Goal: Task Accomplishment & Management: Manage account settings

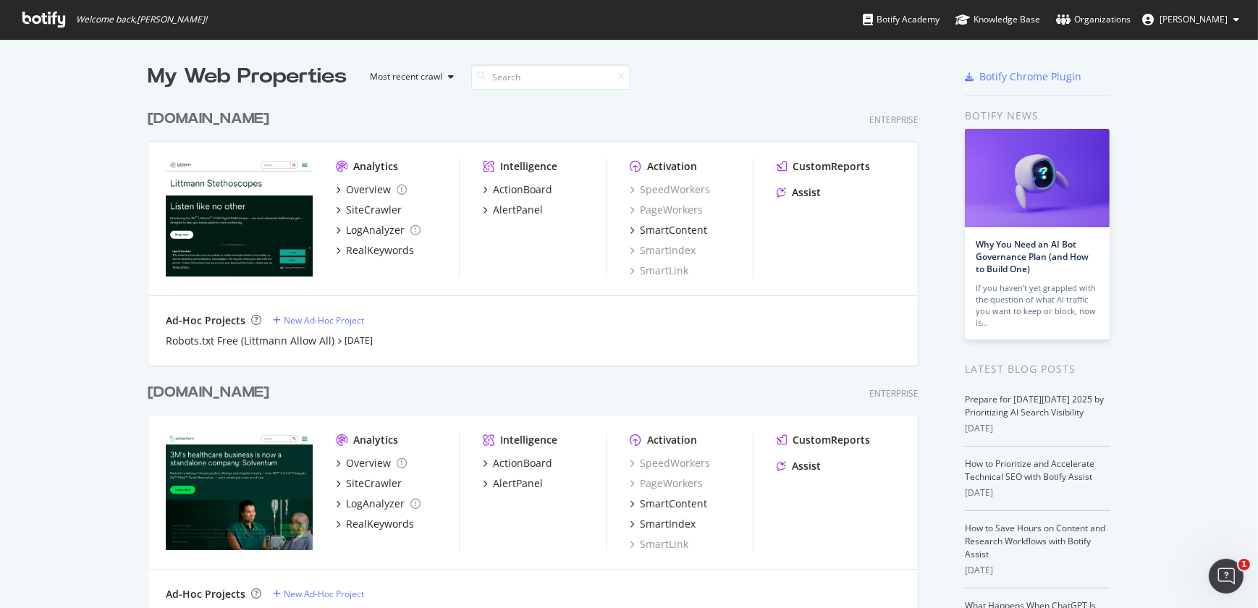
click at [221, 121] on div "[DOMAIN_NAME]" at bounding box center [209, 119] width 122 height 21
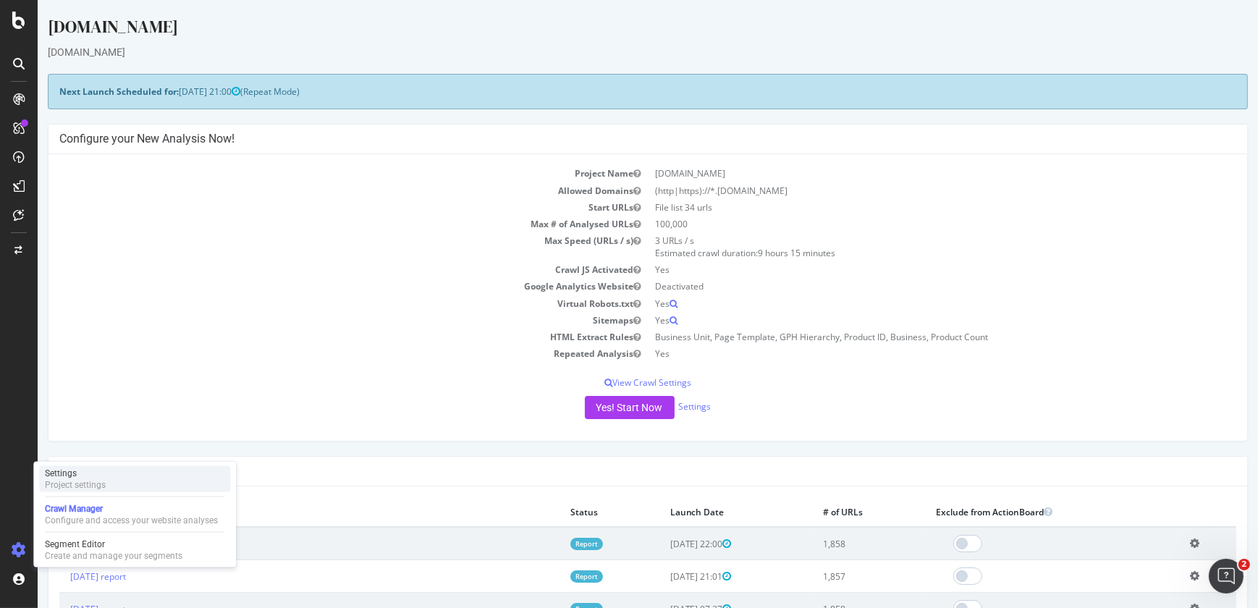
click at [97, 485] on div "Project settings" at bounding box center [75, 485] width 61 height 12
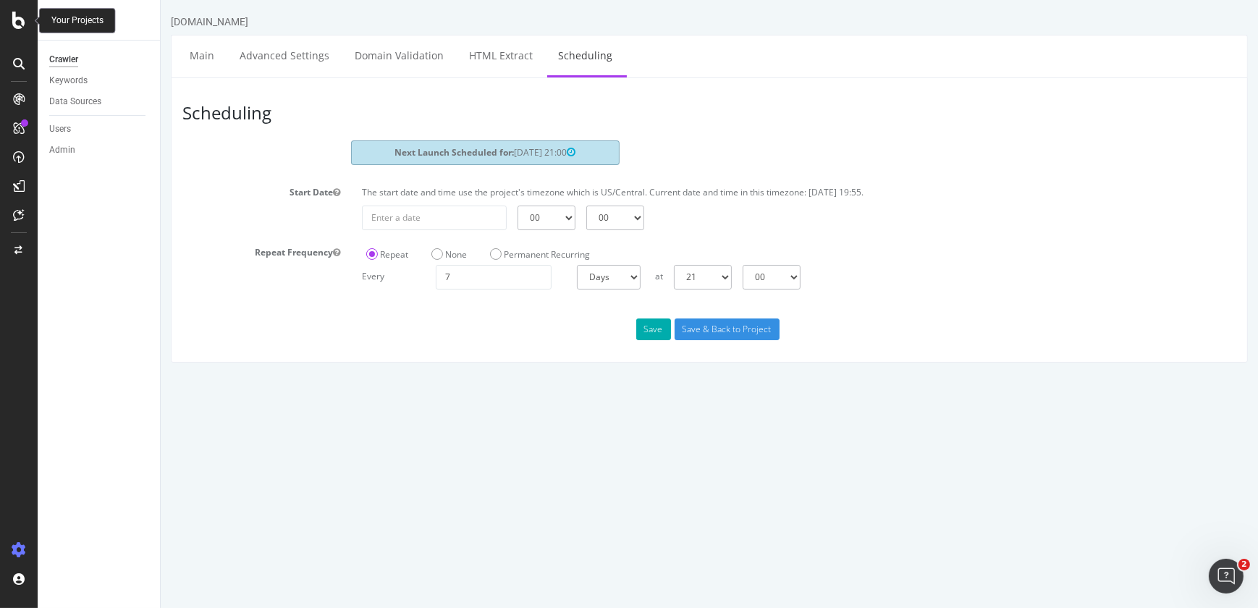
click at [20, 23] on icon at bounding box center [18, 20] width 13 height 17
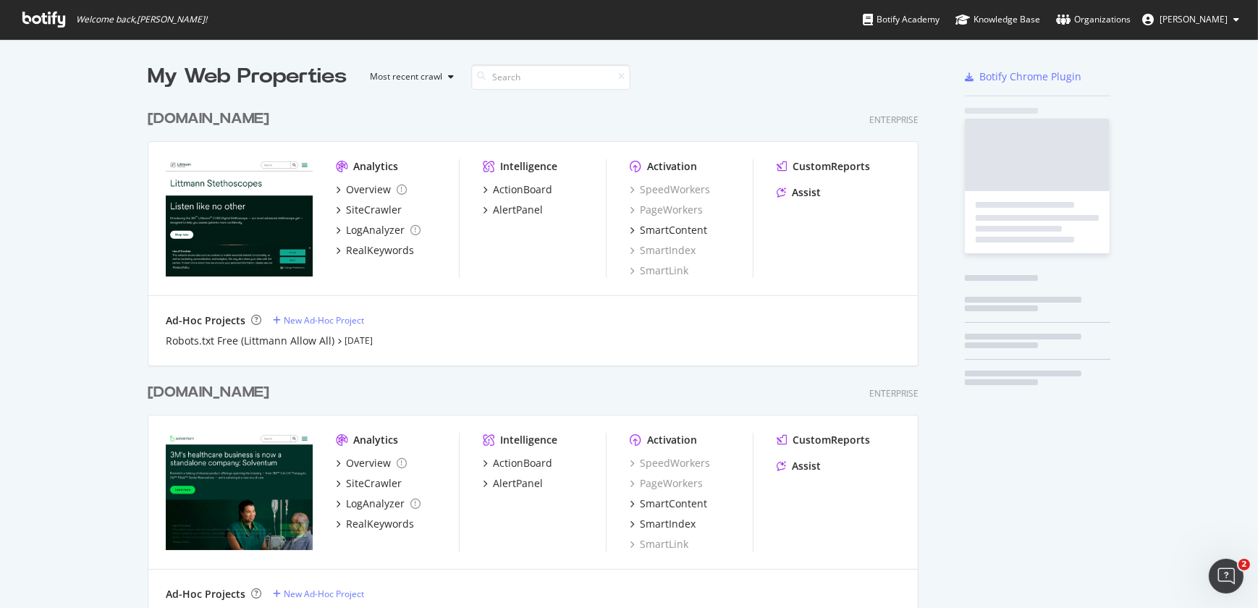
scroll to position [598, 1237]
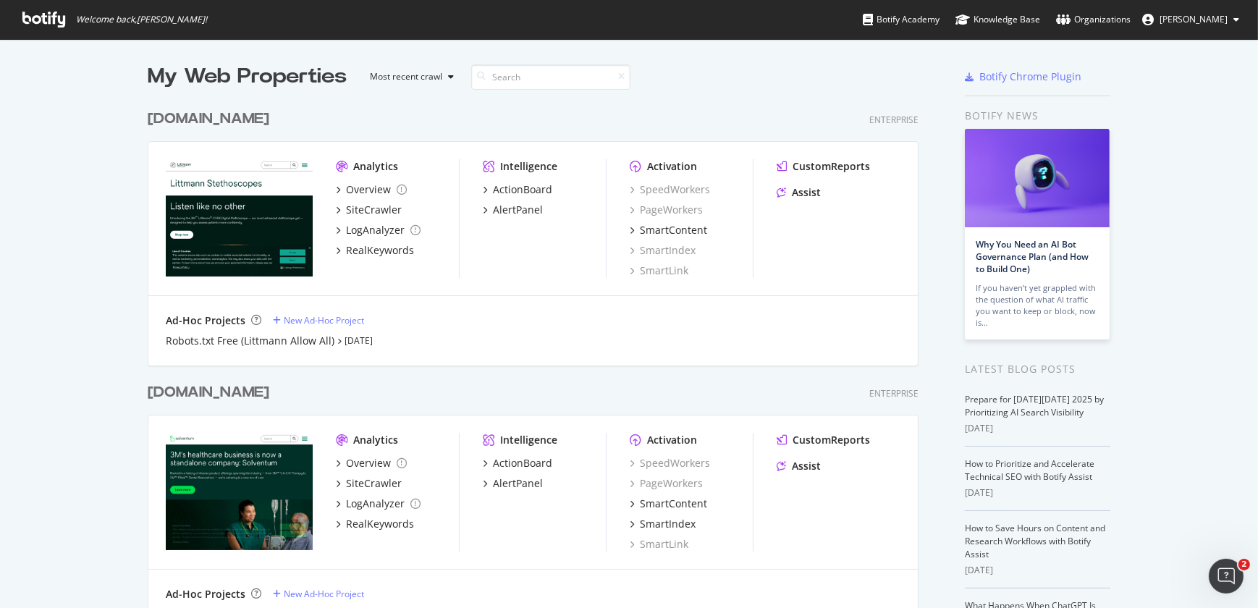
click at [195, 394] on div "[DOMAIN_NAME]" at bounding box center [209, 392] width 122 height 21
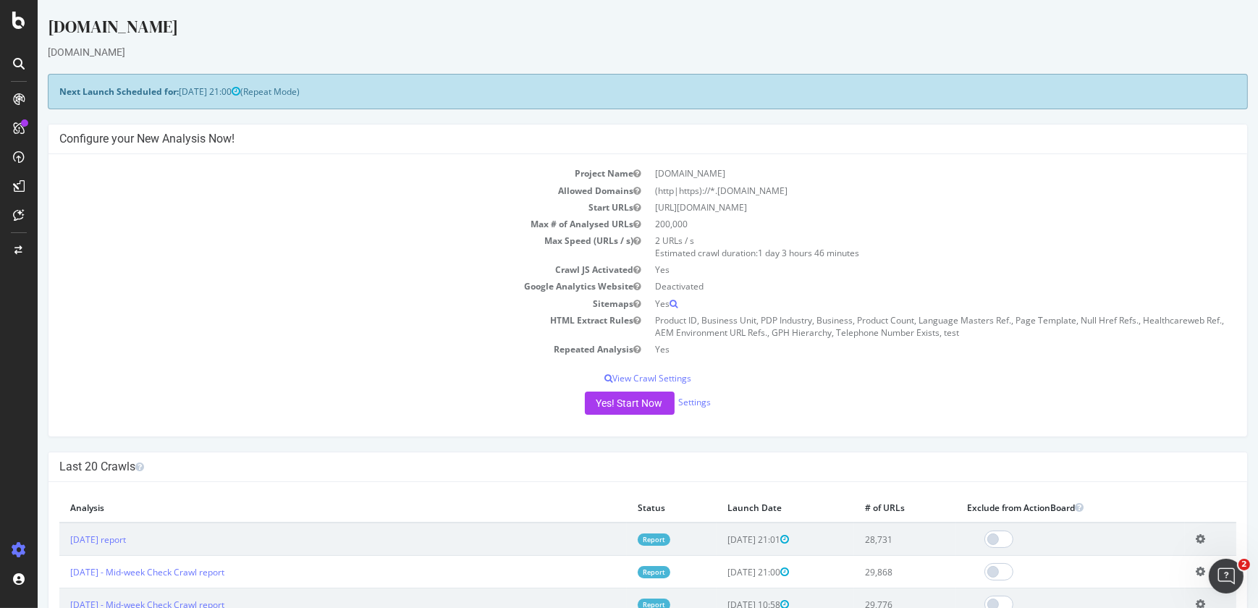
click at [26, 541] on div at bounding box center [18, 549] width 35 height 23
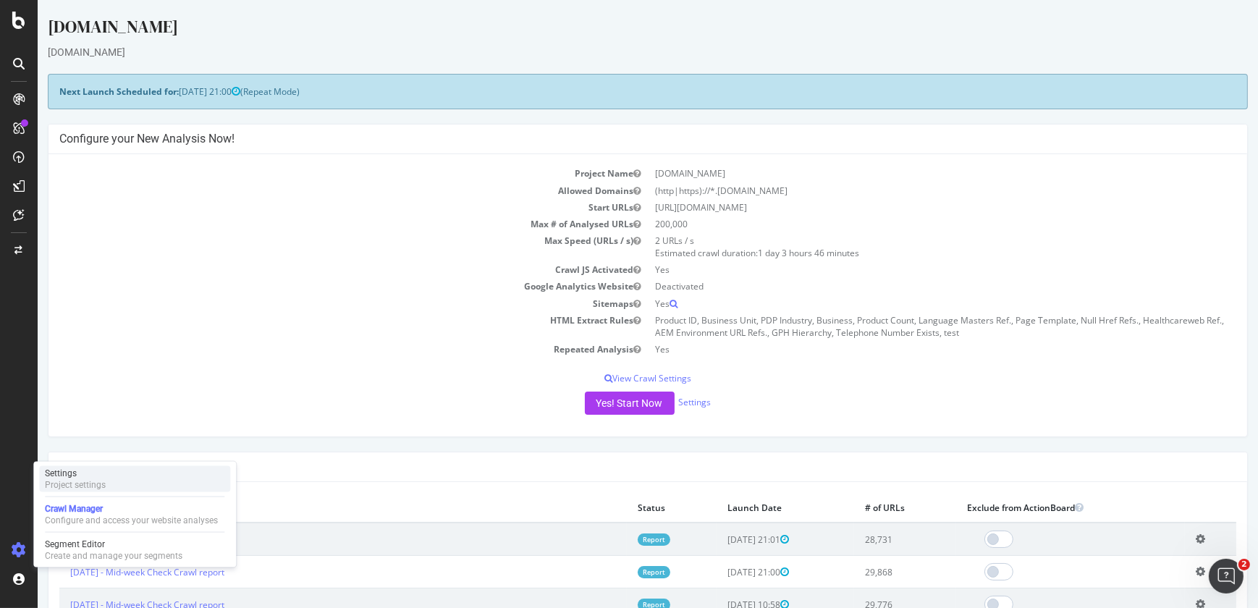
click at [116, 473] on div "Settings Project settings" at bounding box center [134, 479] width 191 height 26
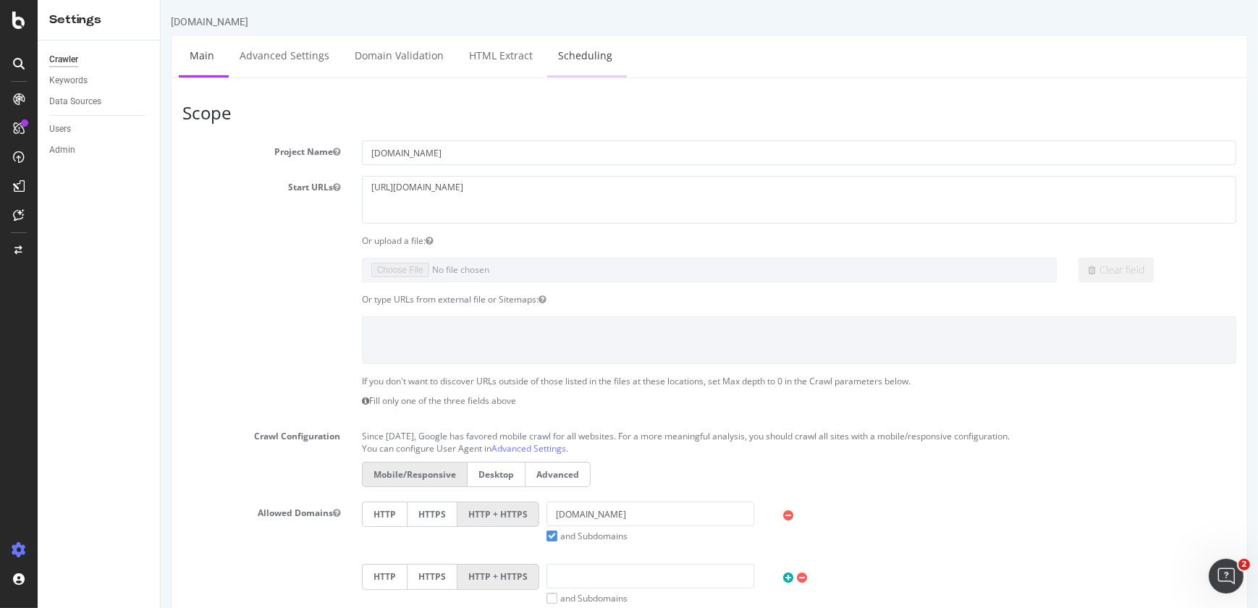
click at [598, 67] on link "Scheduling" at bounding box center [584, 55] width 76 height 40
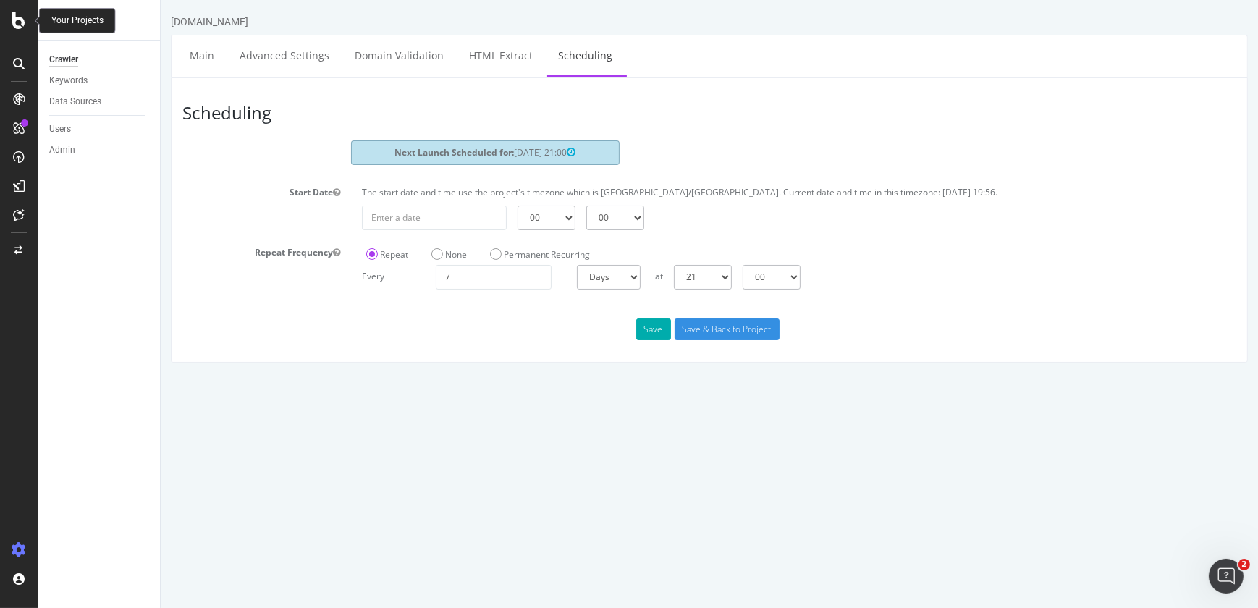
click at [20, 21] on icon at bounding box center [18, 20] width 13 height 17
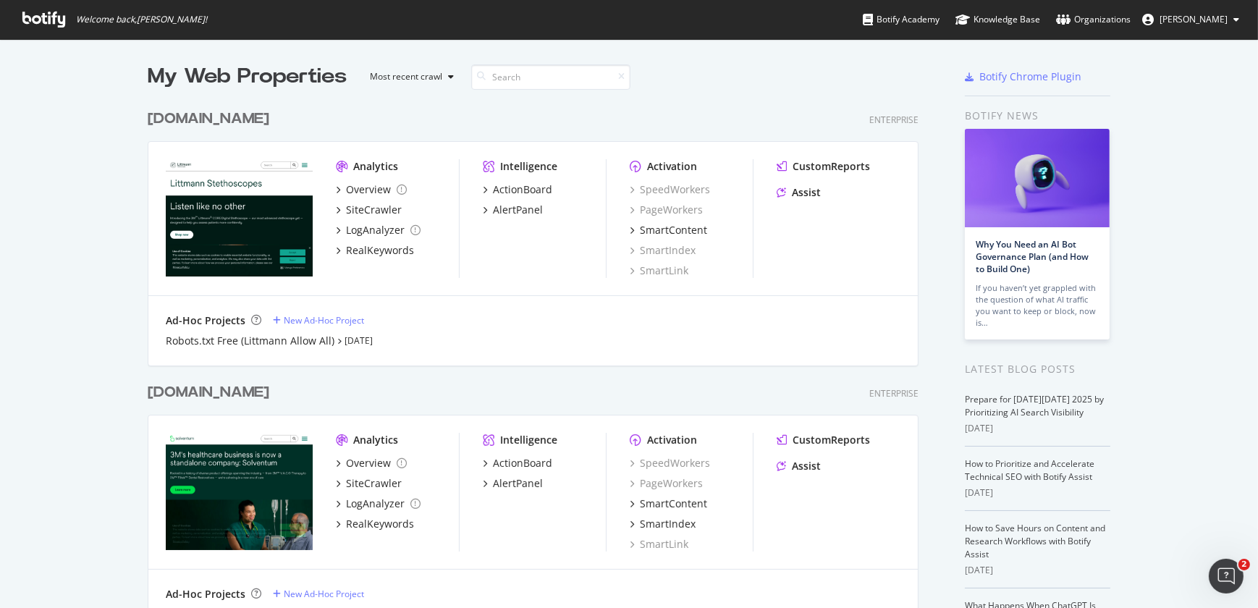
scroll to position [531, 0]
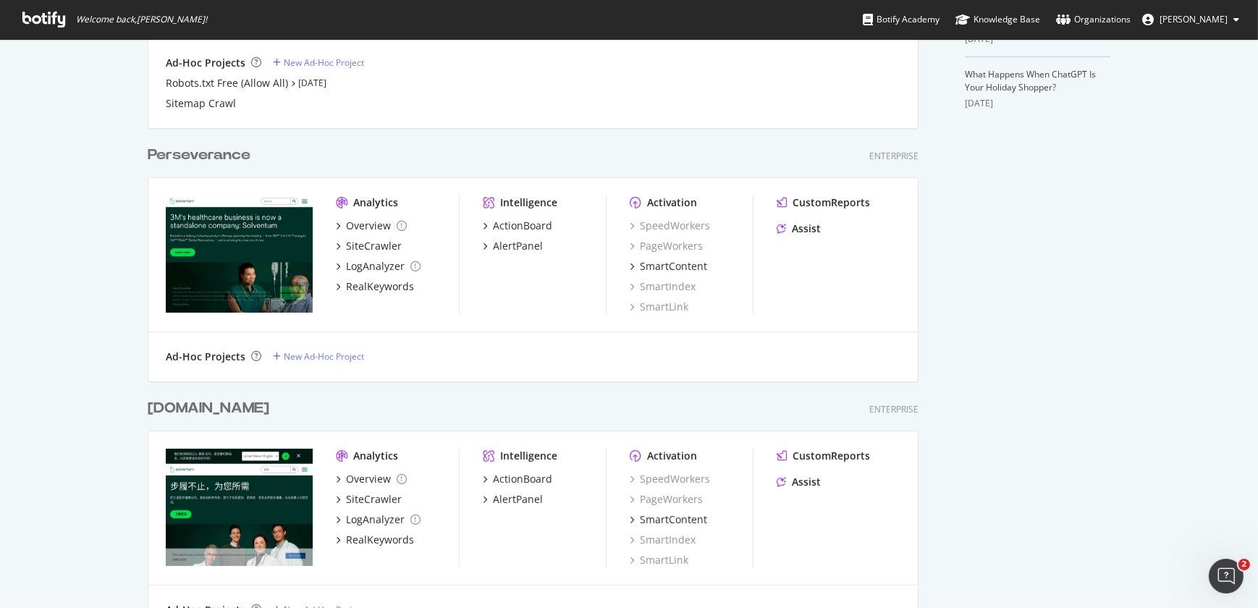
click at [188, 411] on div "[DOMAIN_NAME]" at bounding box center [209, 408] width 122 height 21
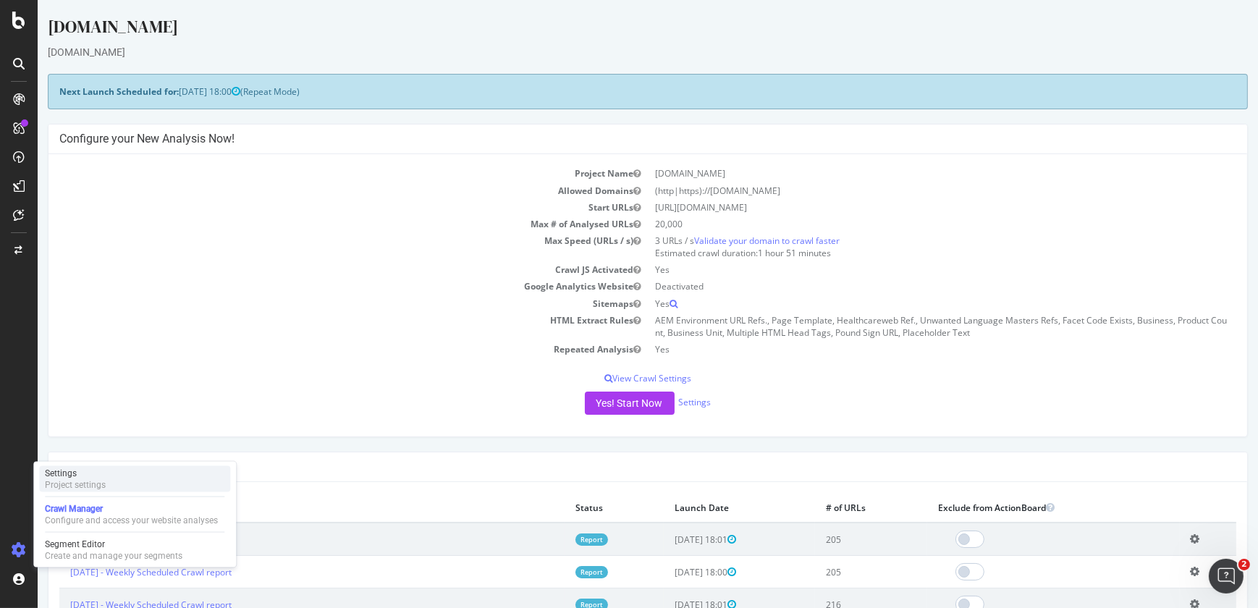
click at [97, 483] on div "Project settings" at bounding box center [75, 485] width 61 height 12
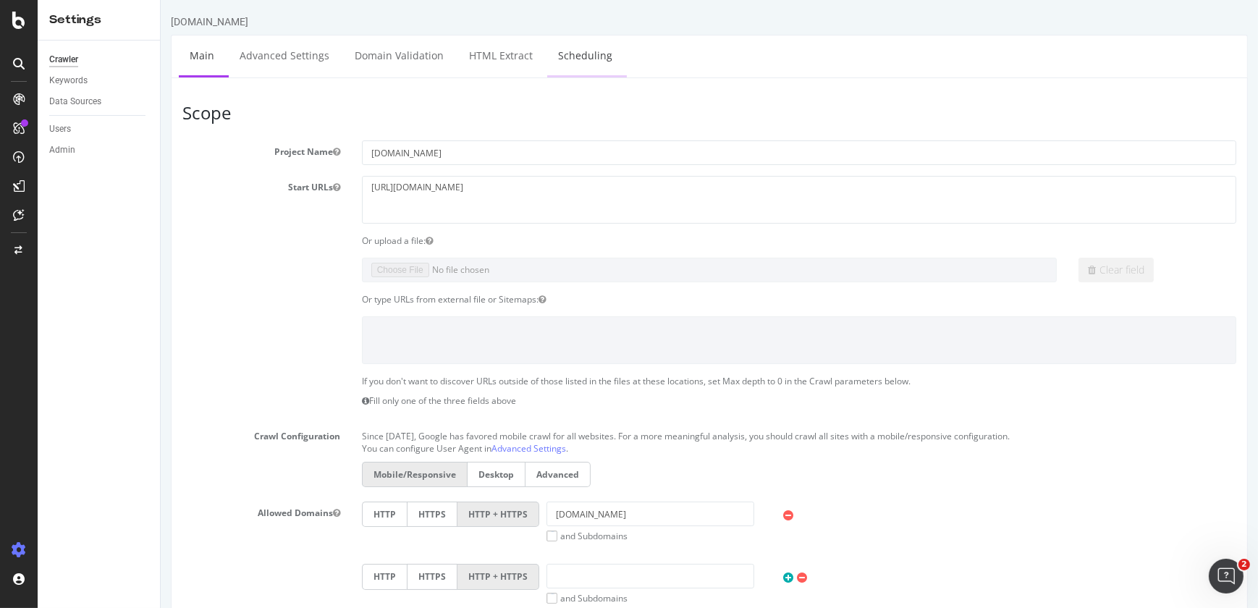
click at [591, 54] on link "Scheduling" at bounding box center [584, 55] width 76 height 40
